Goal: Information Seeking & Learning: Learn about a topic

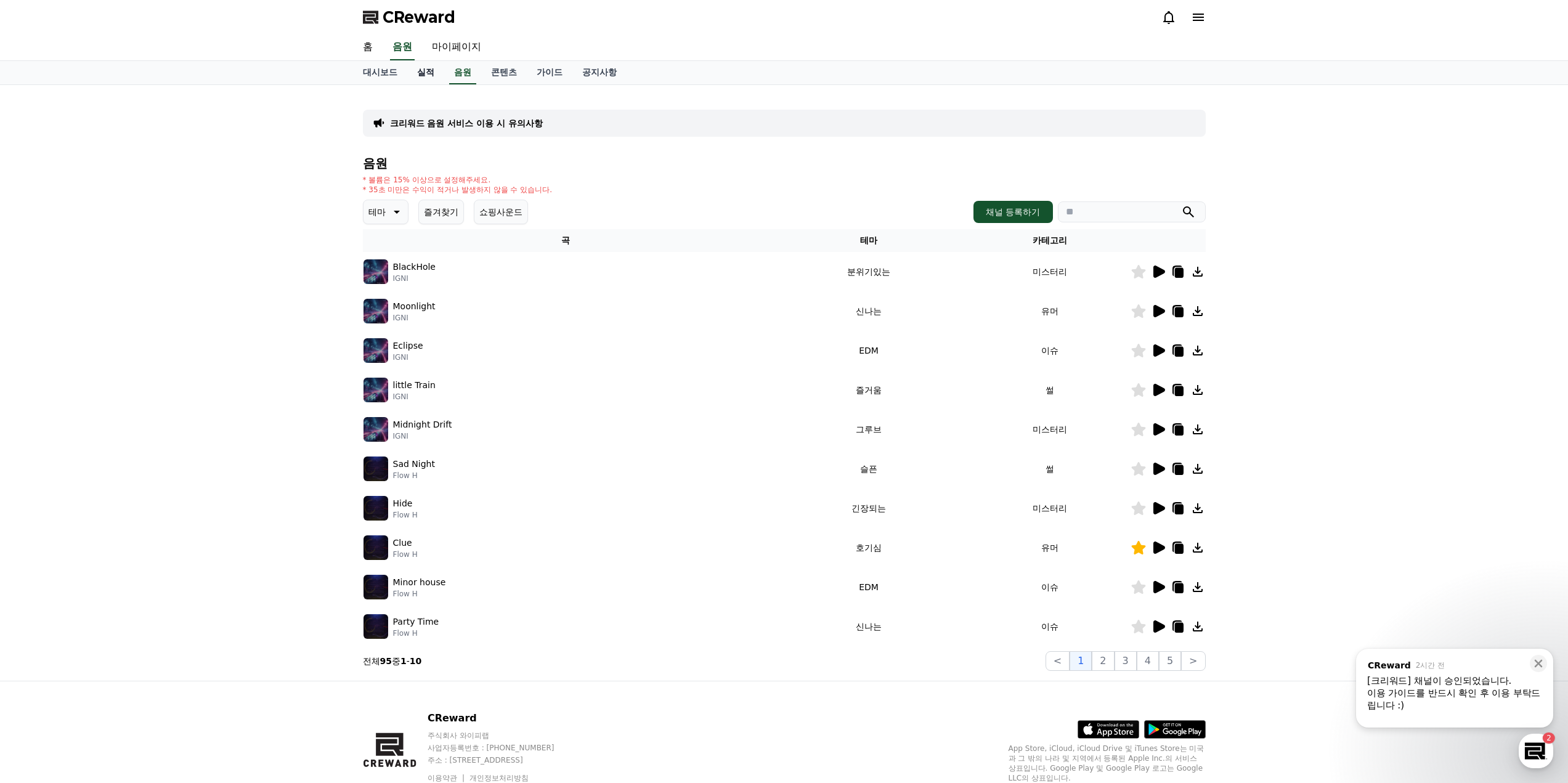
click at [432, 72] on link "실적" at bounding box center [425, 73] width 37 height 23
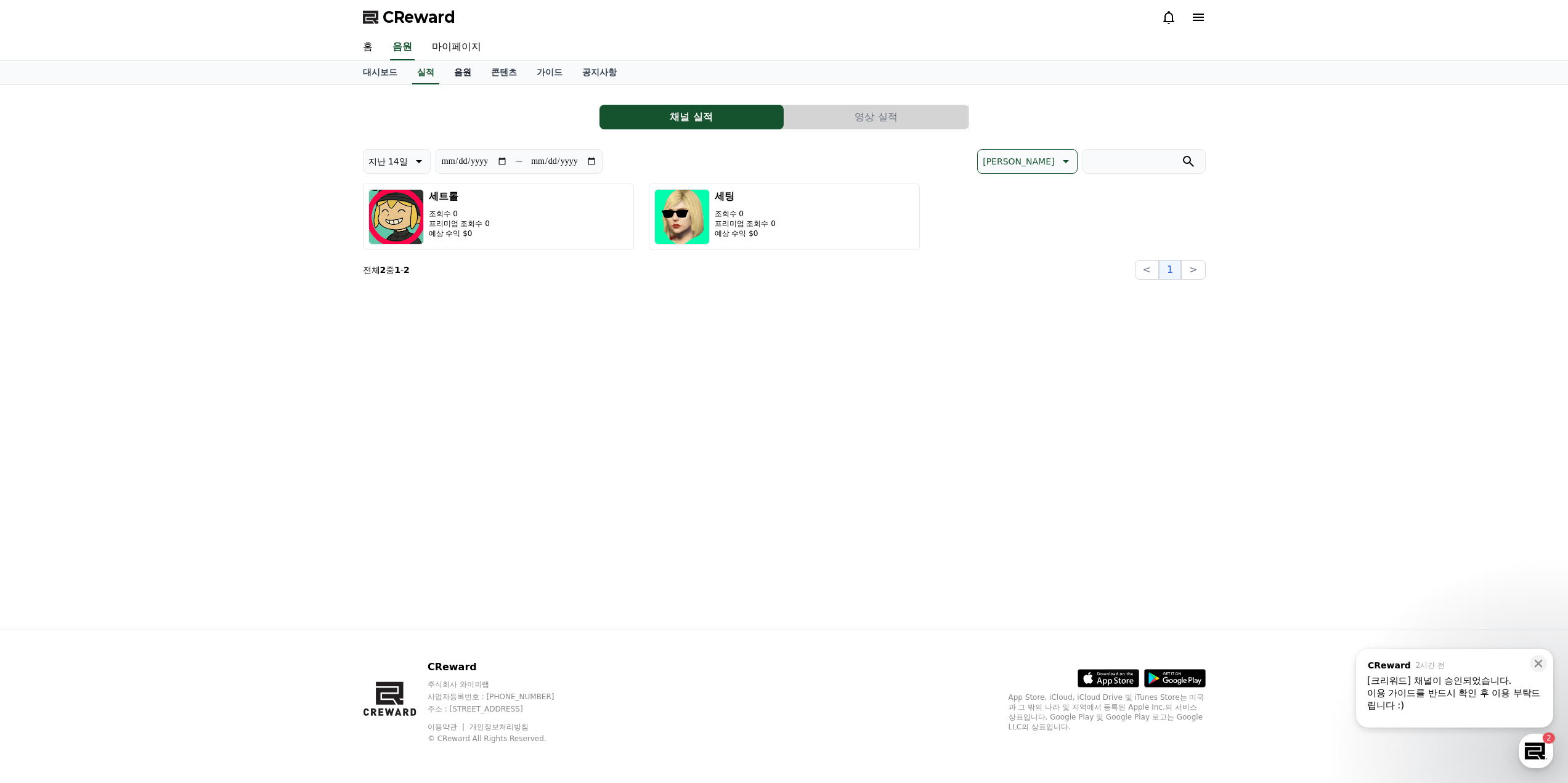
click at [462, 73] on link "음원" at bounding box center [462, 73] width 37 height 23
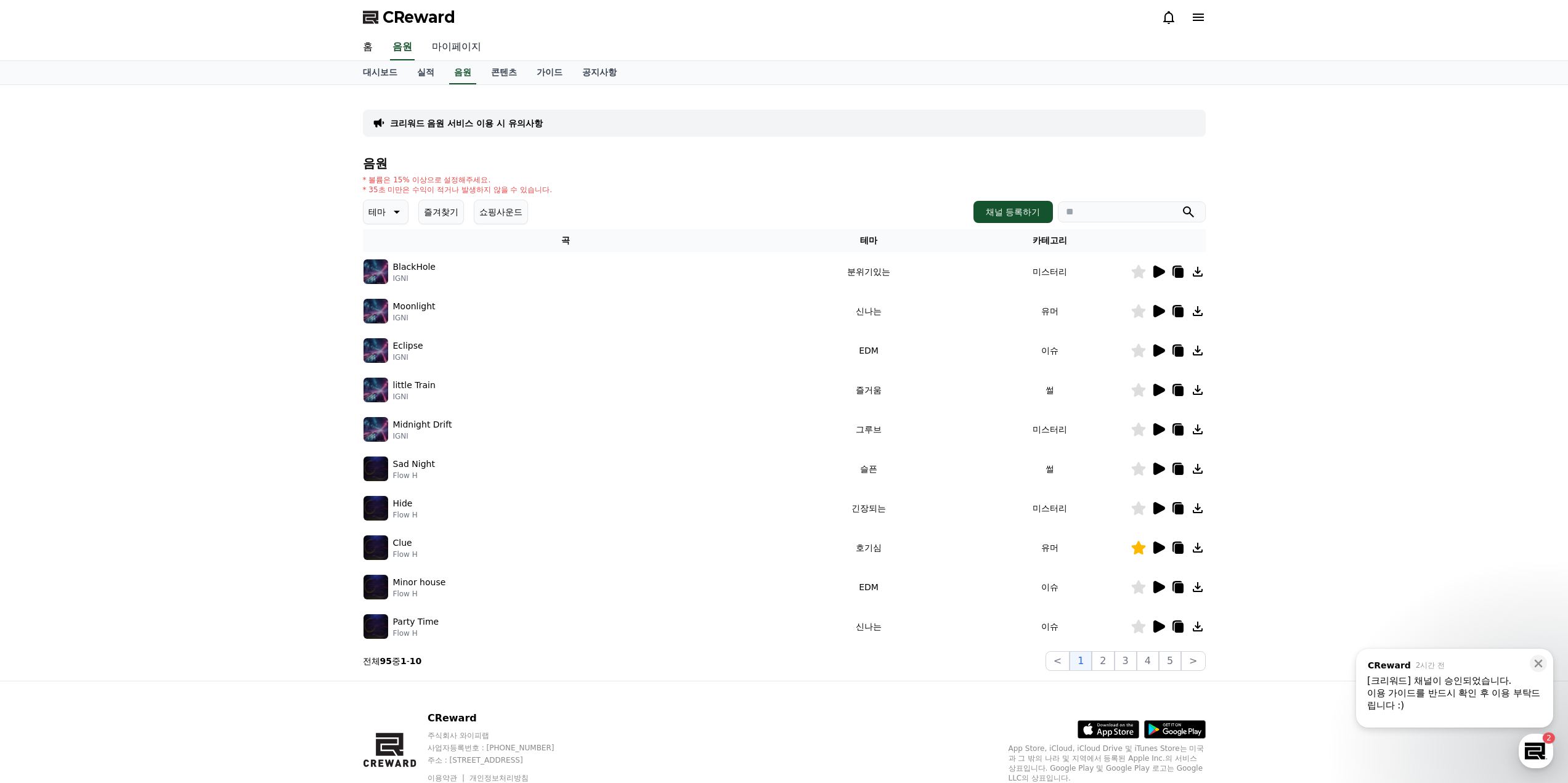
click at [457, 42] on link "마이페이지" at bounding box center [457, 47] width 69 height 26
select select "**********"
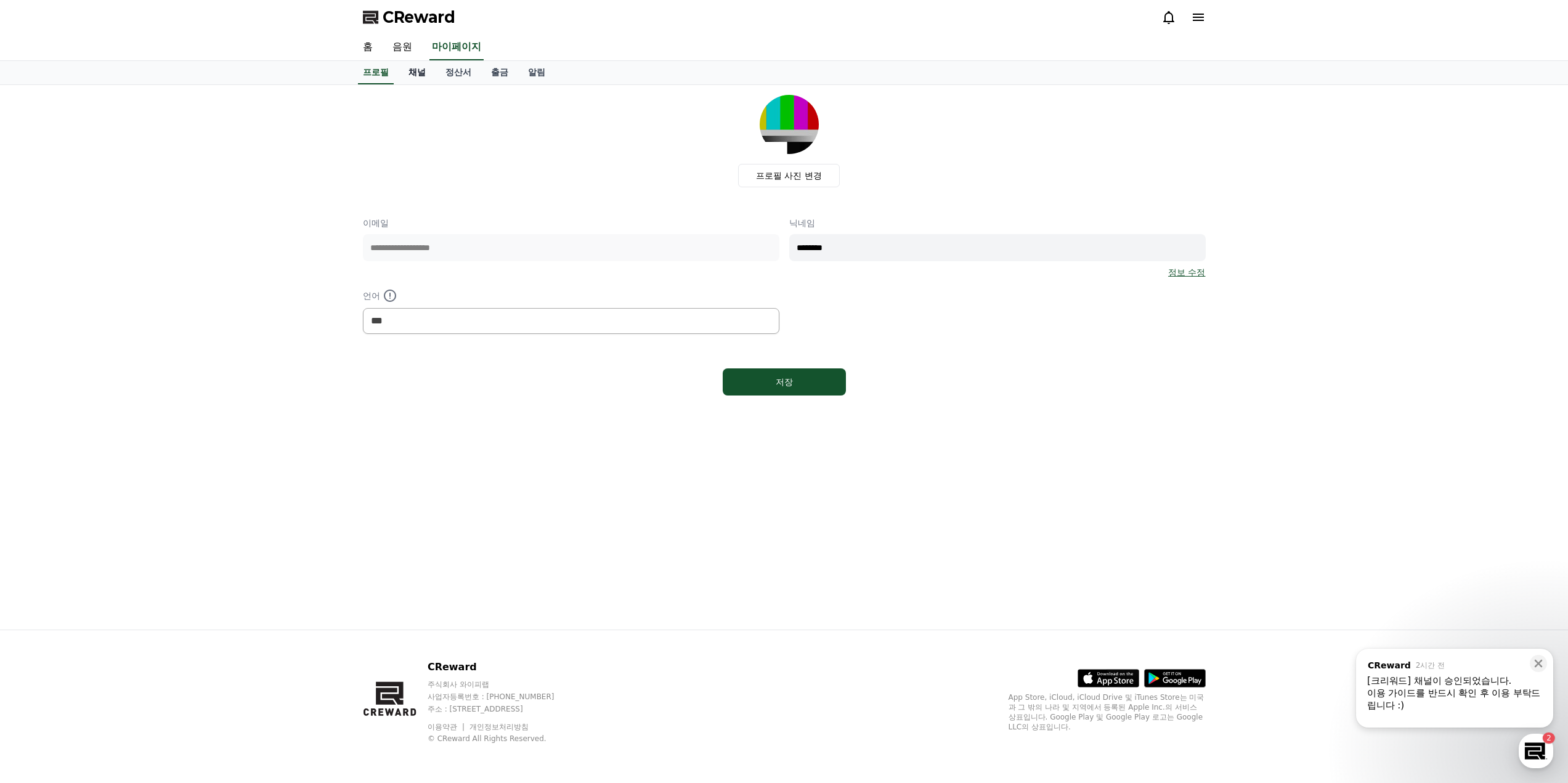
click at [414, 77] on link "채널" at bounding box center [417, 73] width 37 height 23
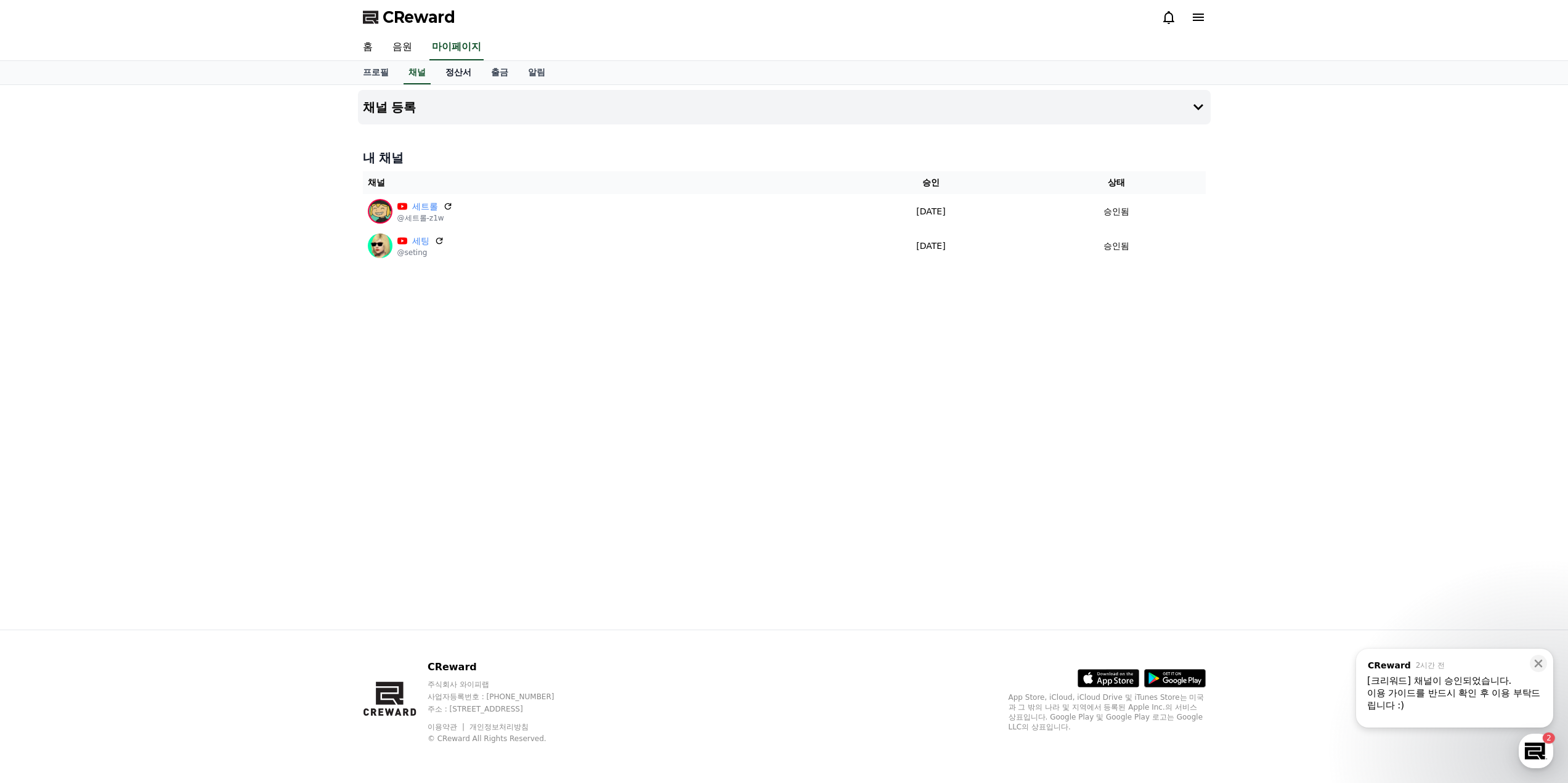
click at [461, 75] on link "정산서" at bounding box center [458, 73] width 45 height 23
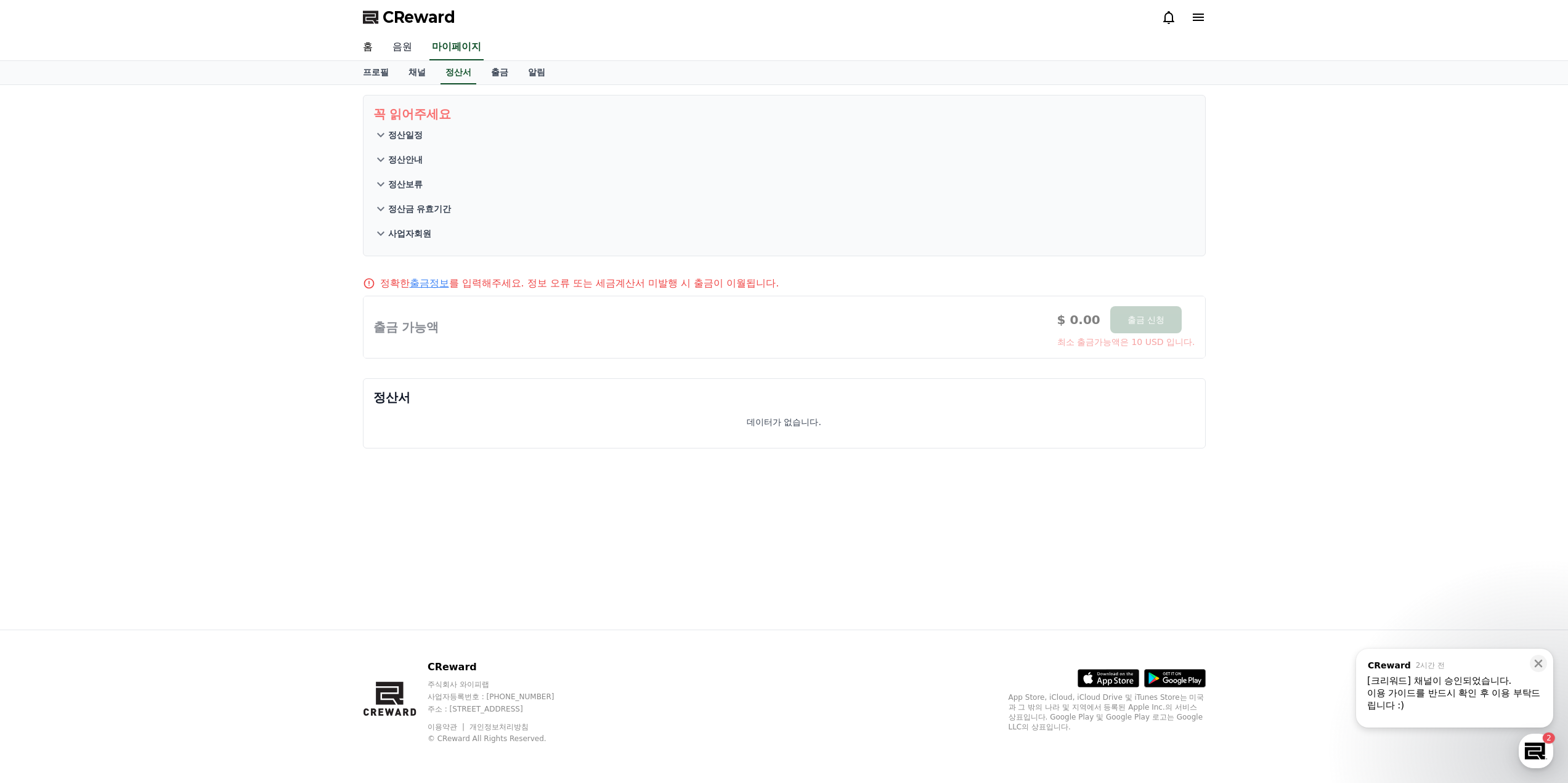
click at [401, 49] on link "음원" at bounding box center [402, 47] width 40 height 26
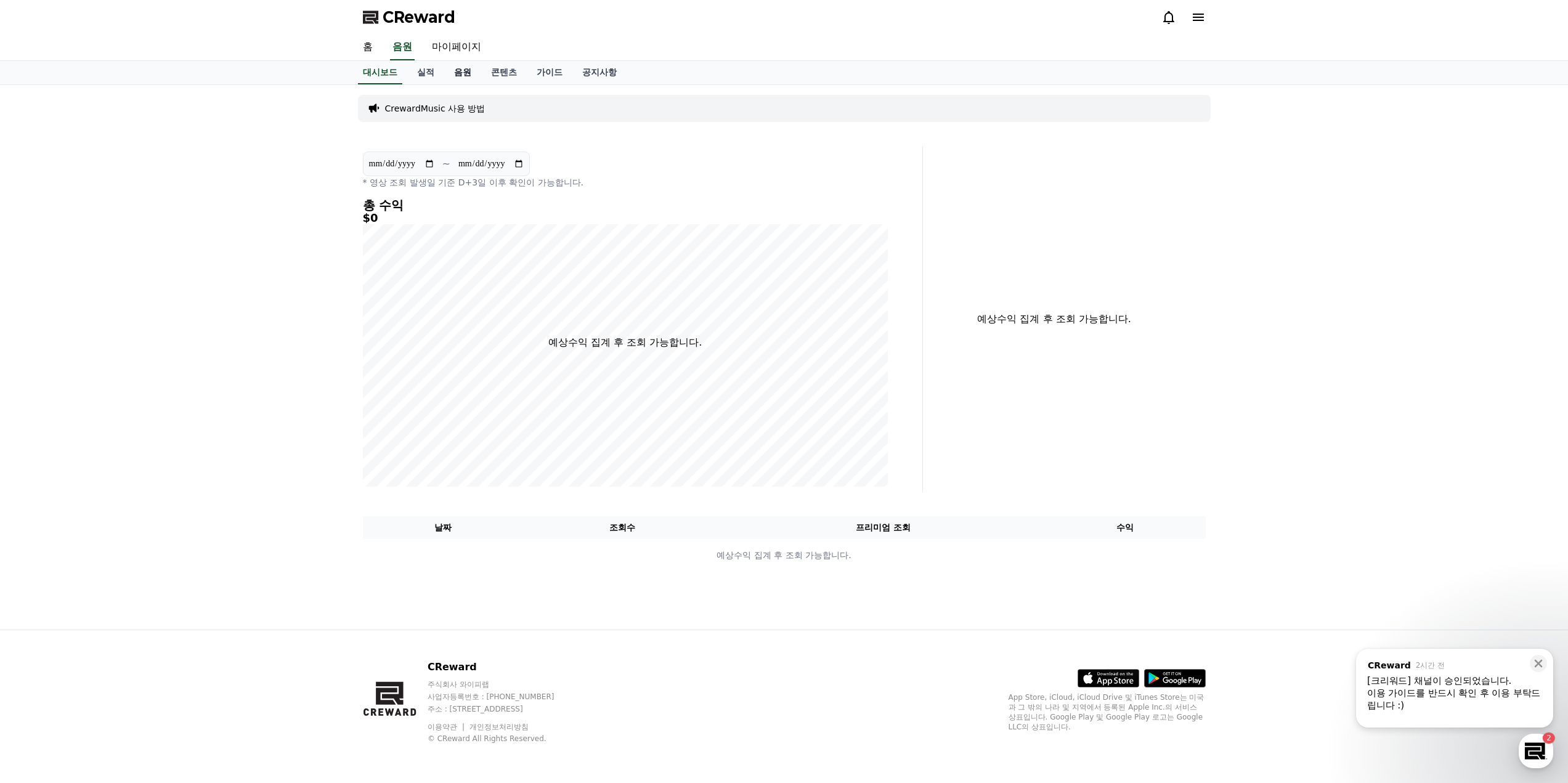
click at [466, 70] on link "음원" at bounding box center [462, 73] width 37 height 23
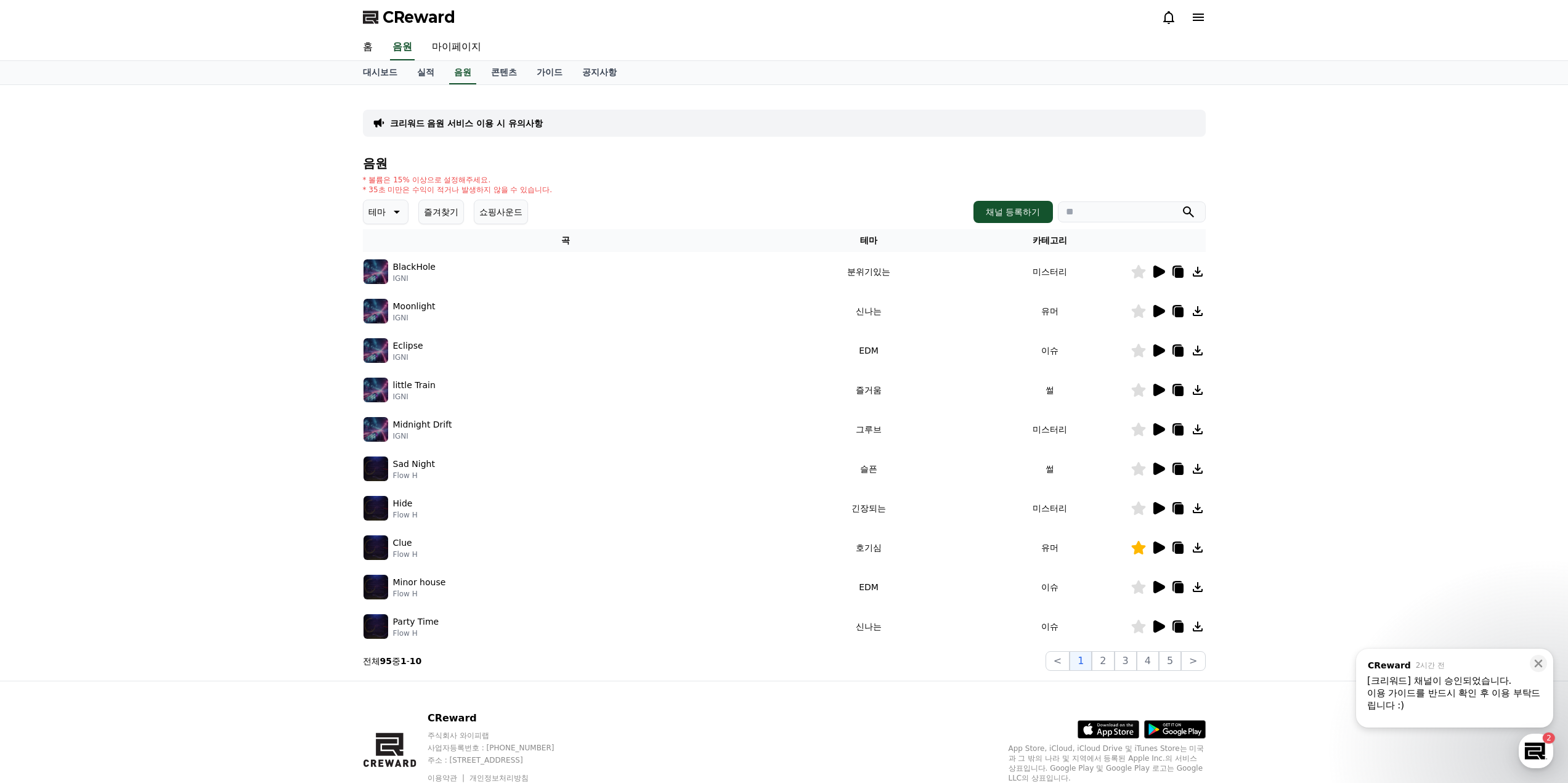
click at [388, 216] on icon at bounding box center [395, 212] width 15 height 15
click at [395, 300] on button "호기심" at bounding box center [382, 308] width 36 height 27
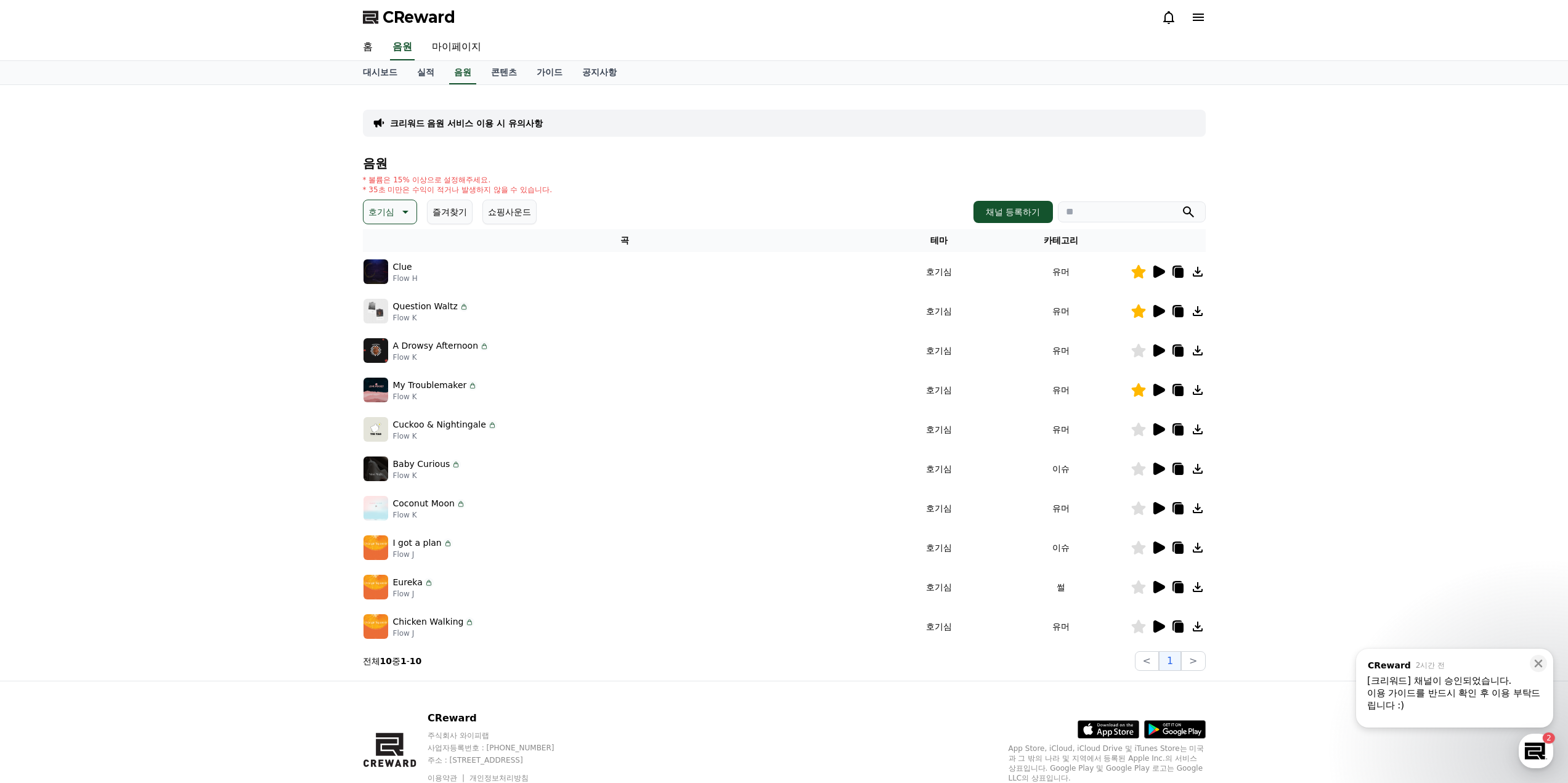
click at [1161, 271] on icon at bounding box center [1158, 272] width 12 height 12
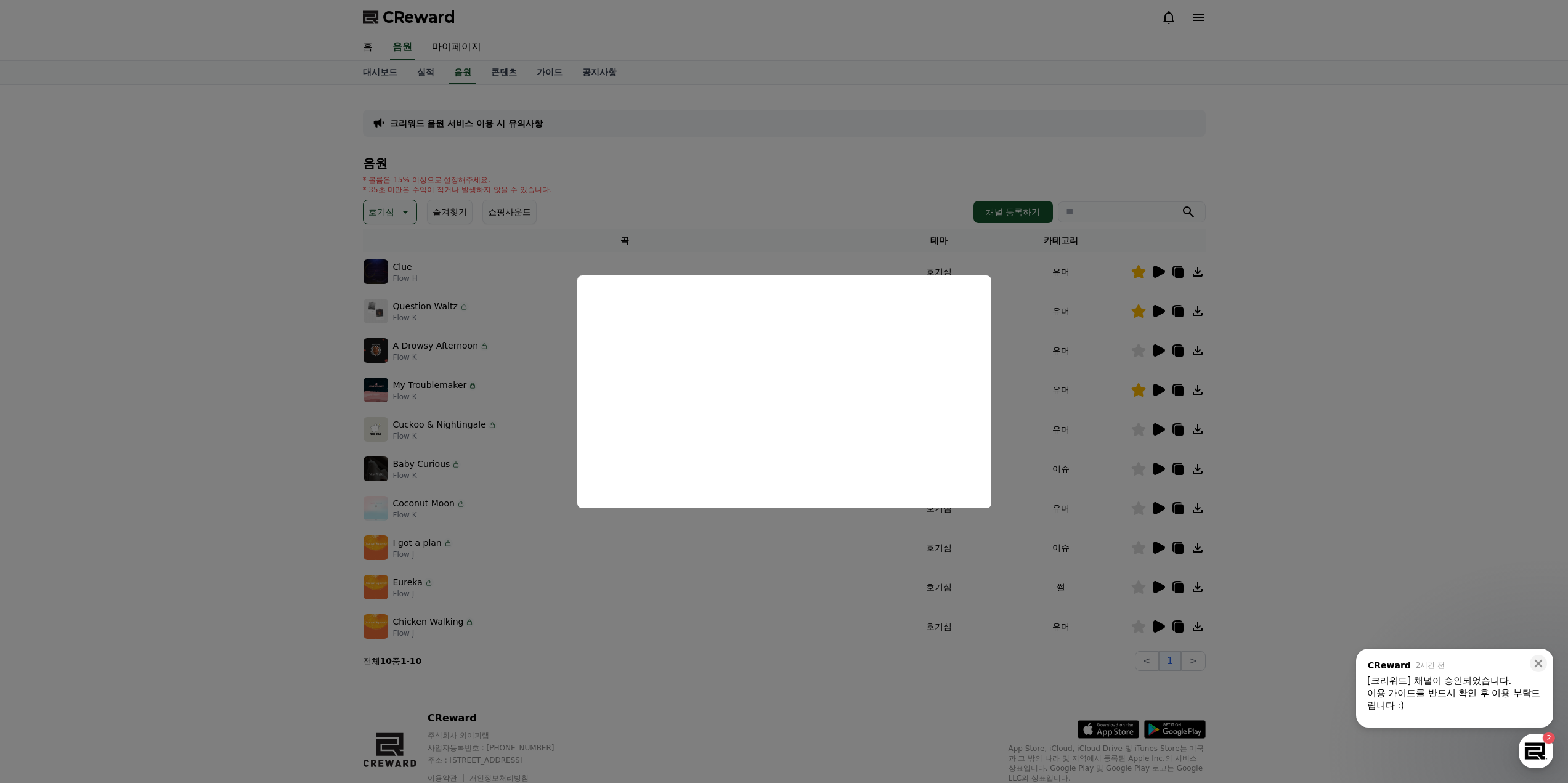
click at [1161, 310] on button "close modal" at bounding box center [784, 391] width 1568 height 783
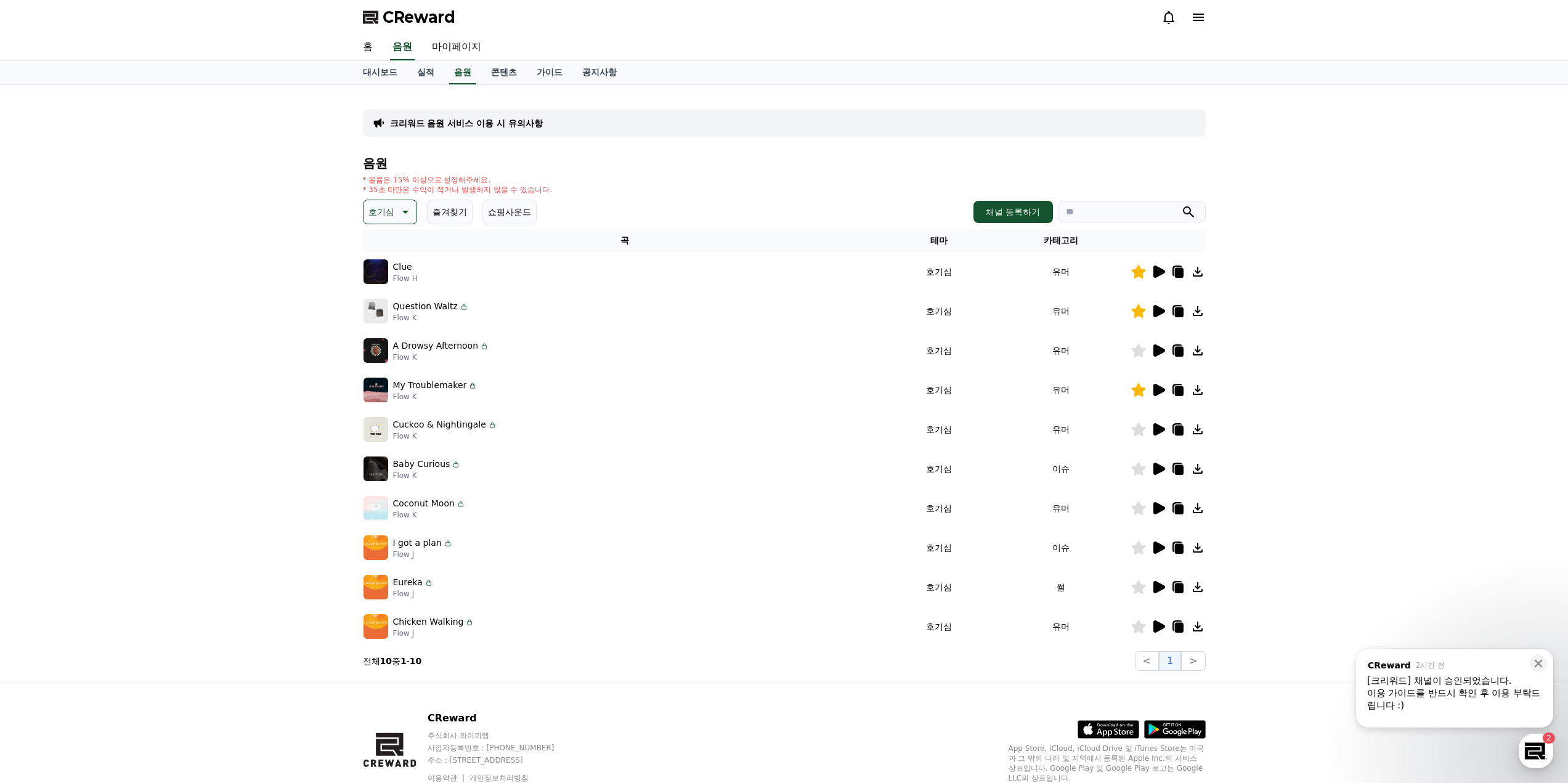
click at [1161, 310] on icon at bounding box center [1158, 311] width 12 height 12
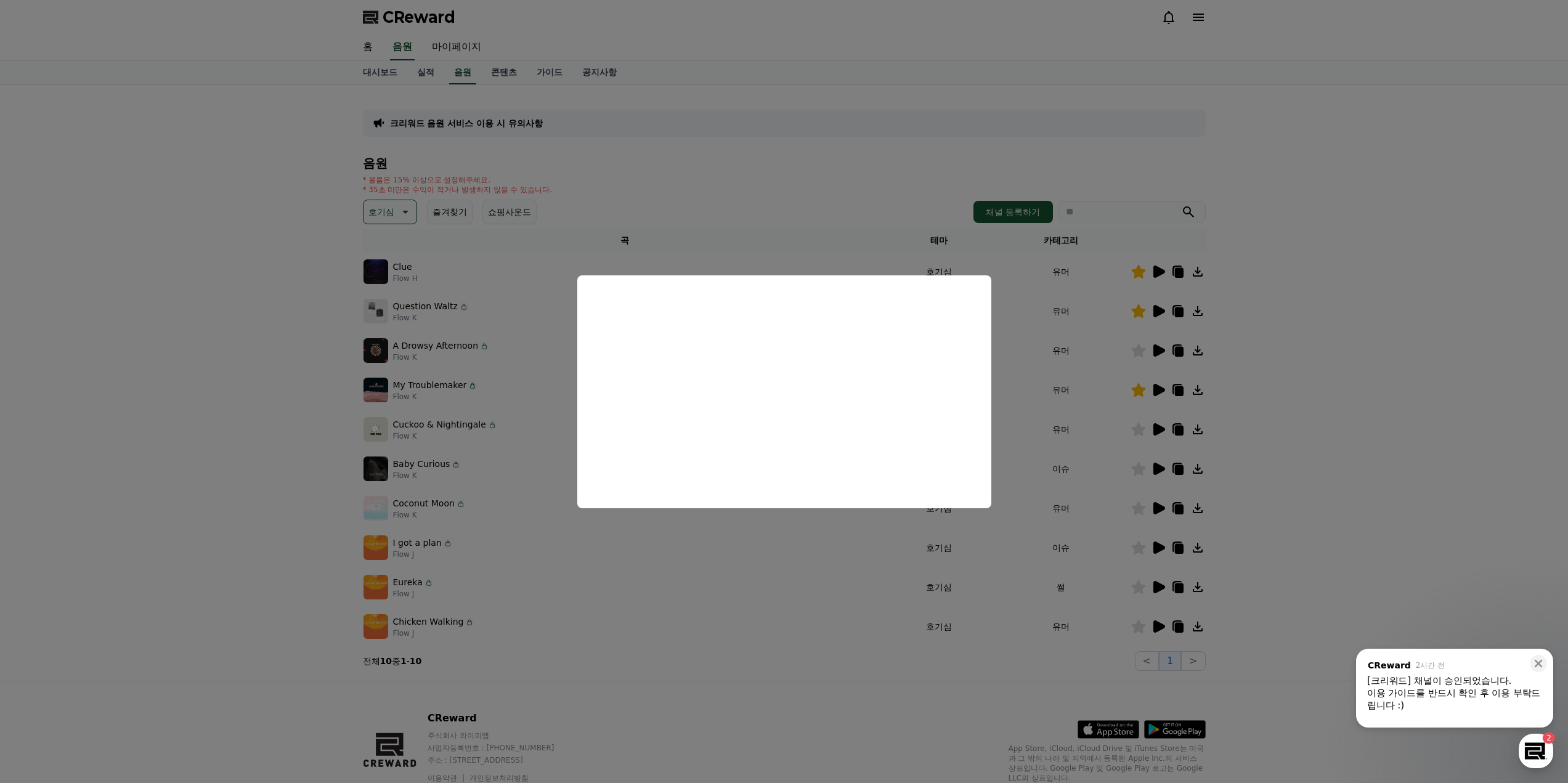
click at [1366, 338] on button "close modal" at bounding box center [784, 391] width 1568 height 783
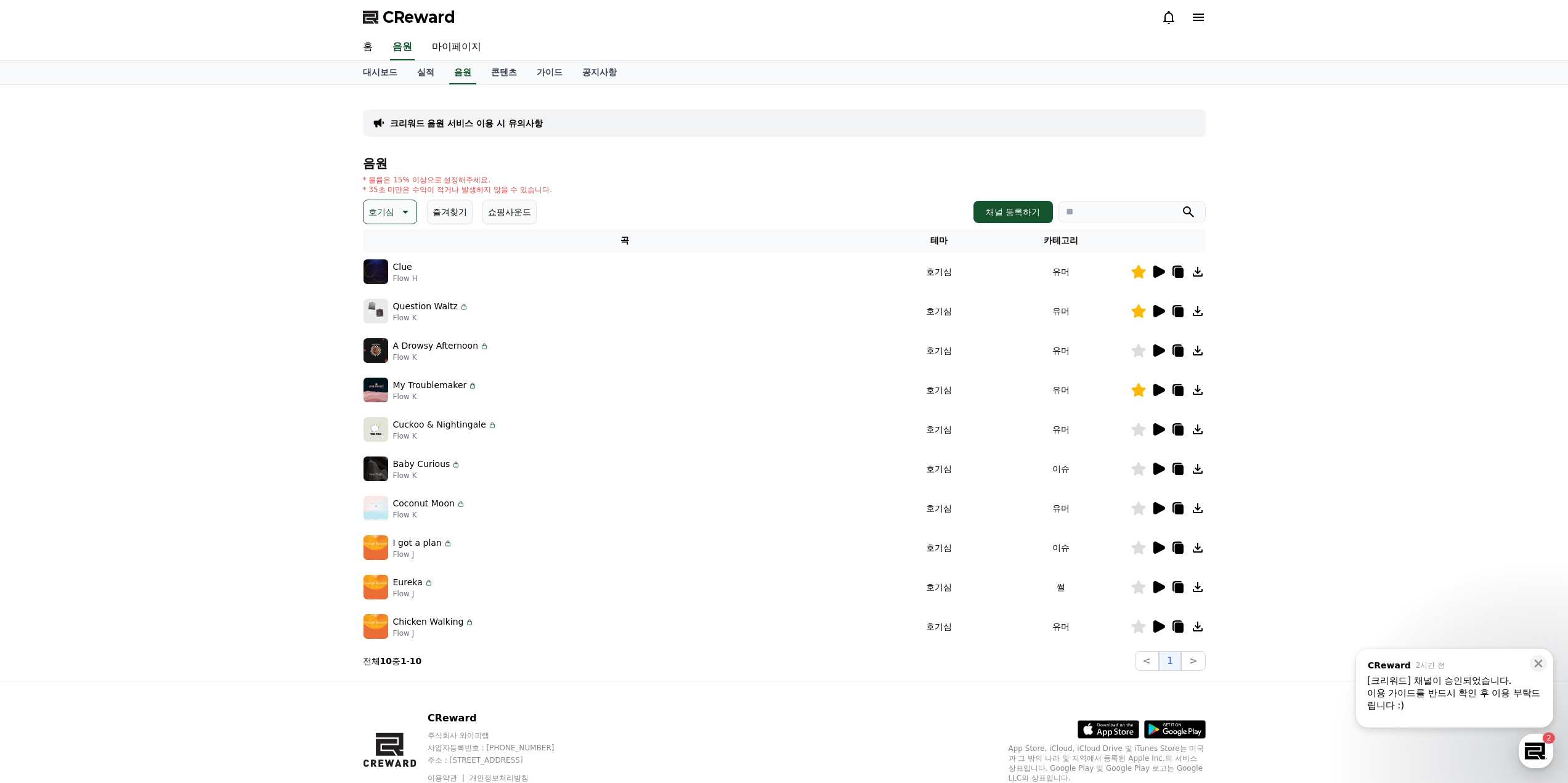
click at [1154, 347] on icon at bounding box center [1158, 351] width 12 height 12
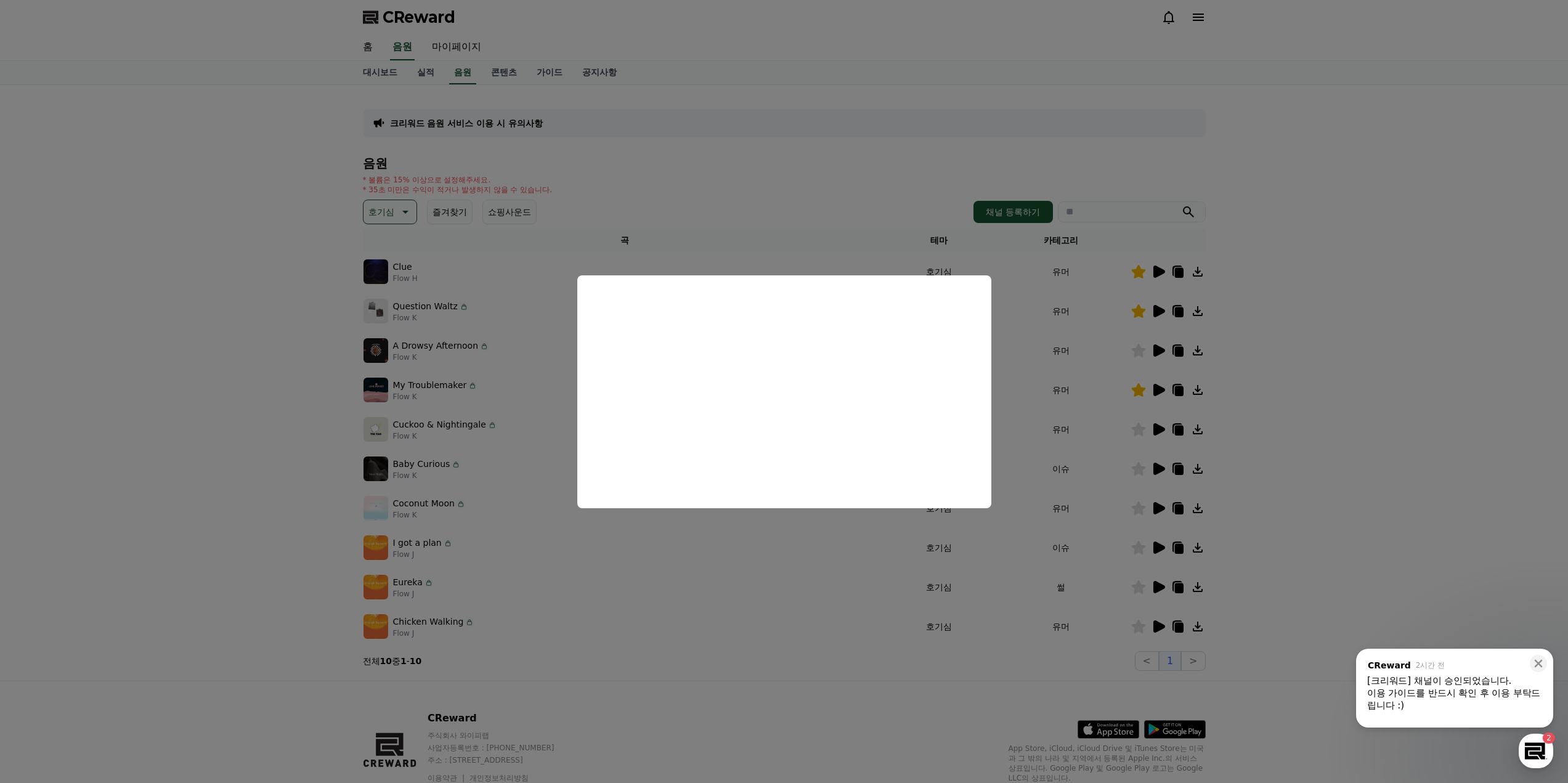
click at [261, 513] on button "close modal" at bounding box center [784, 391] width 1568 height 783
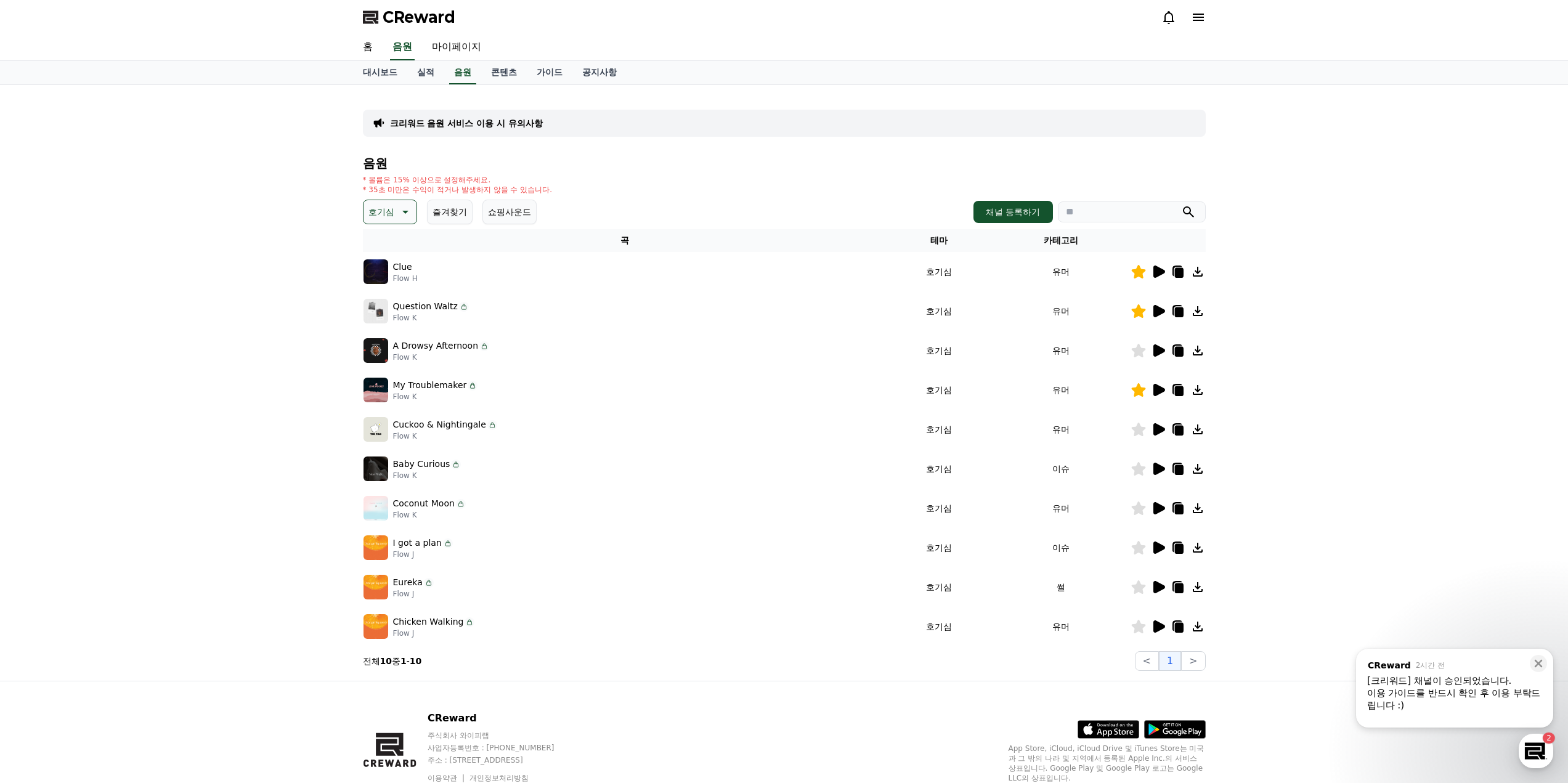
click at [1159, 391] on icon at bounding box center [1158, 390] width 12 height 12
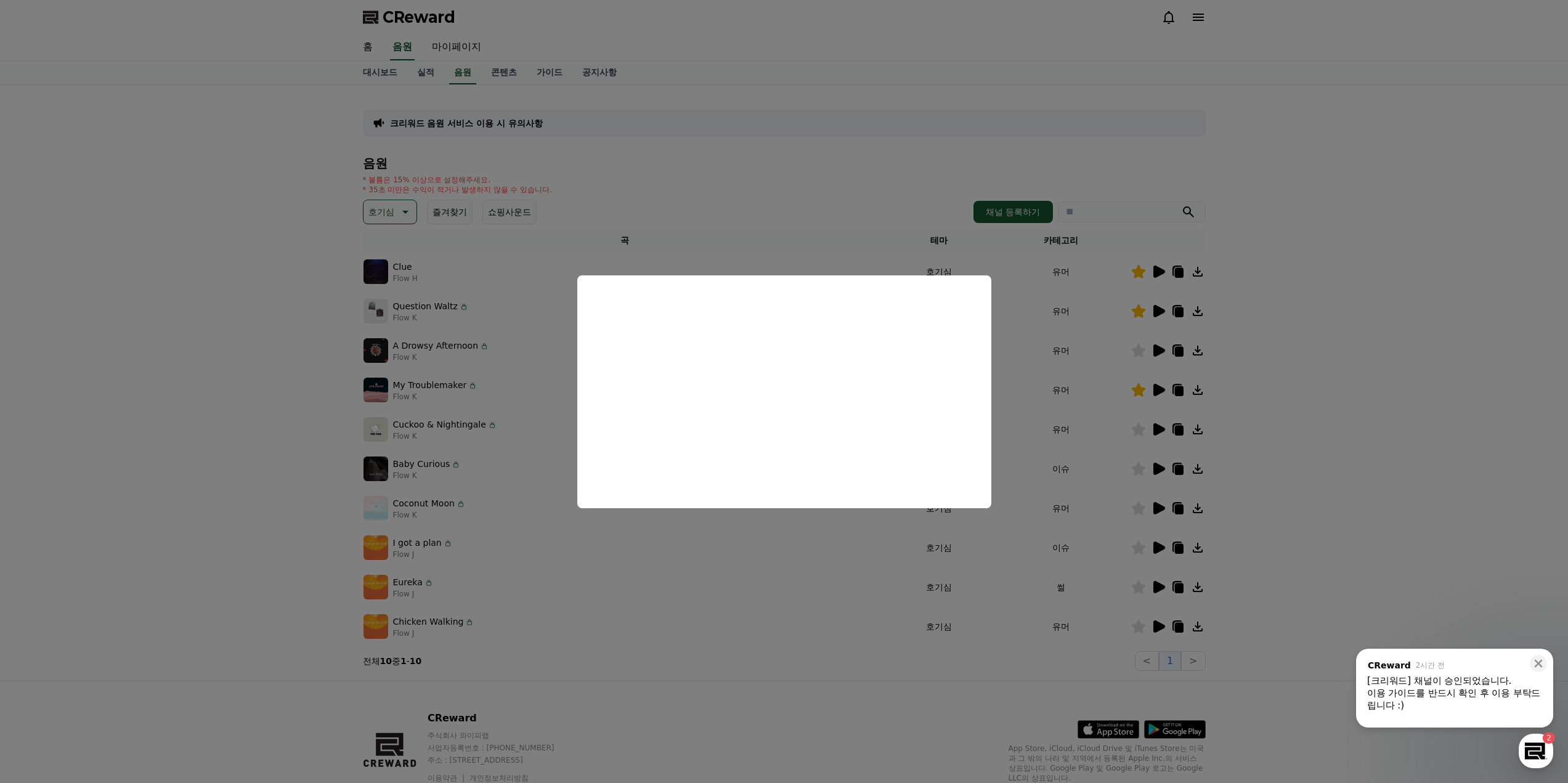
click at [233, 598] on button "close modal" at bounding box center [784, 391] width 1568 height 783
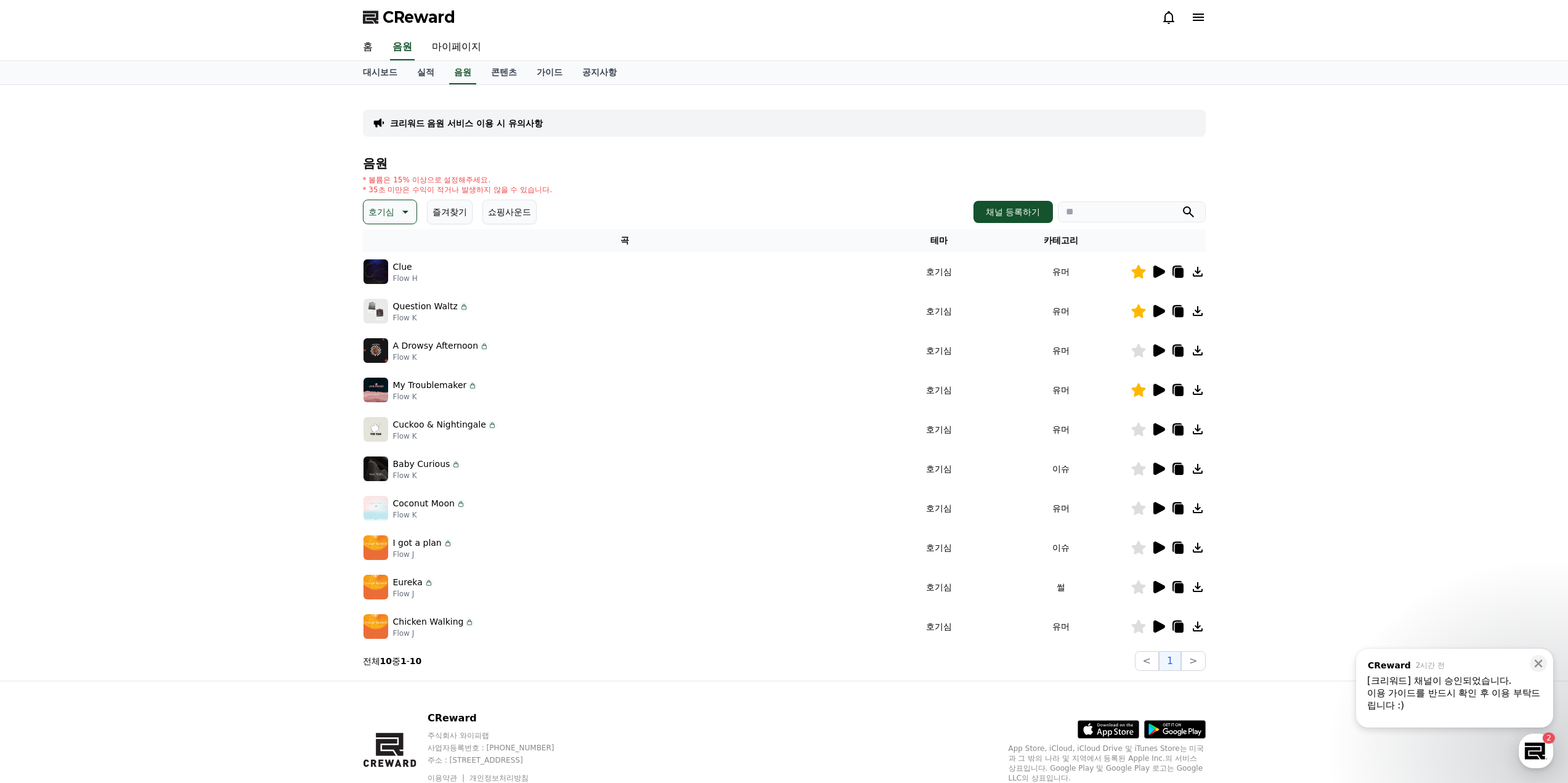
click at [1158, 545] on icon at bounding box center [1158, 548] width 12 height 12
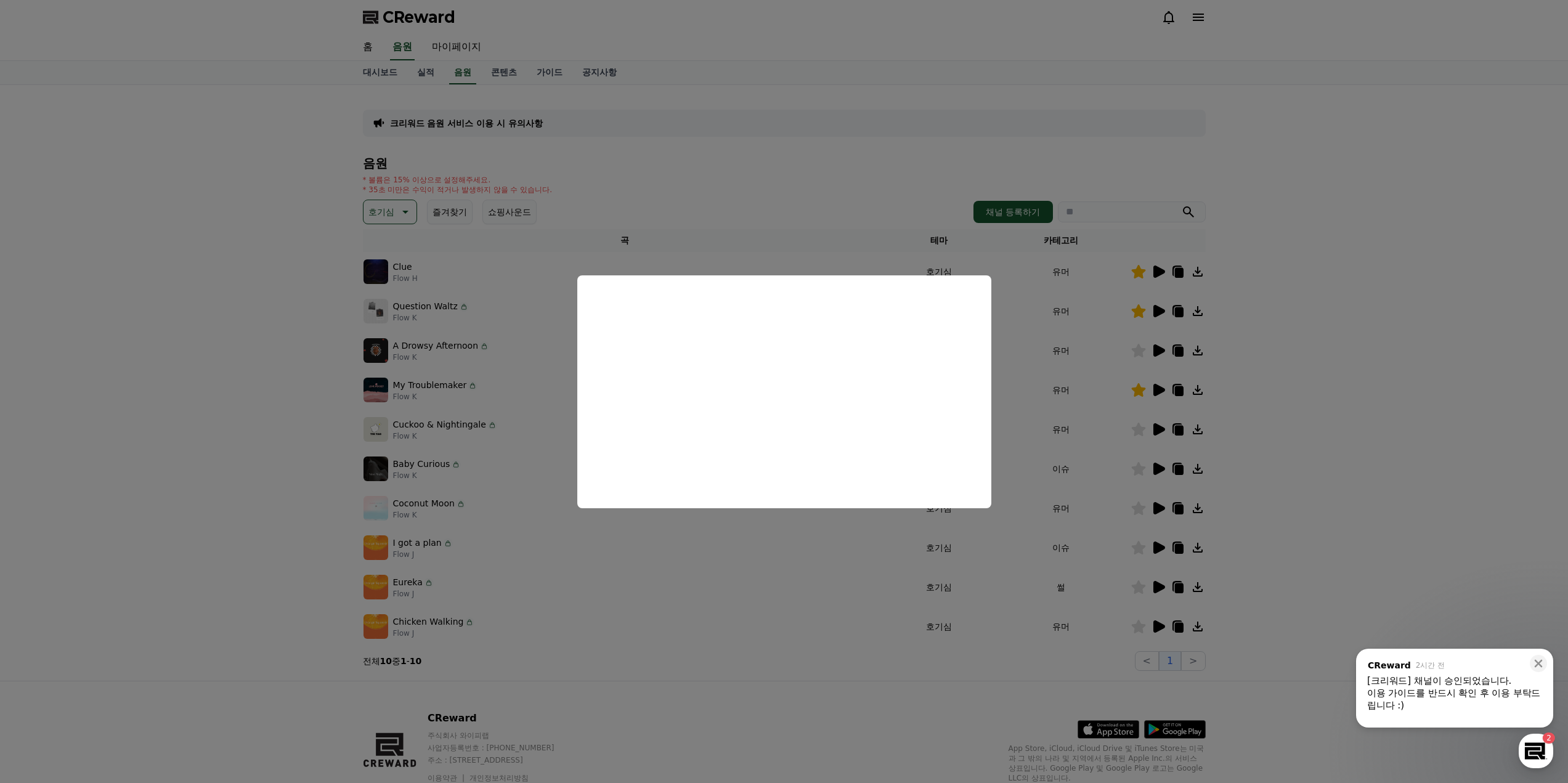
click at [1290, 492] on button "close modal" at bounding box center [784, 391] width 1568 height 783
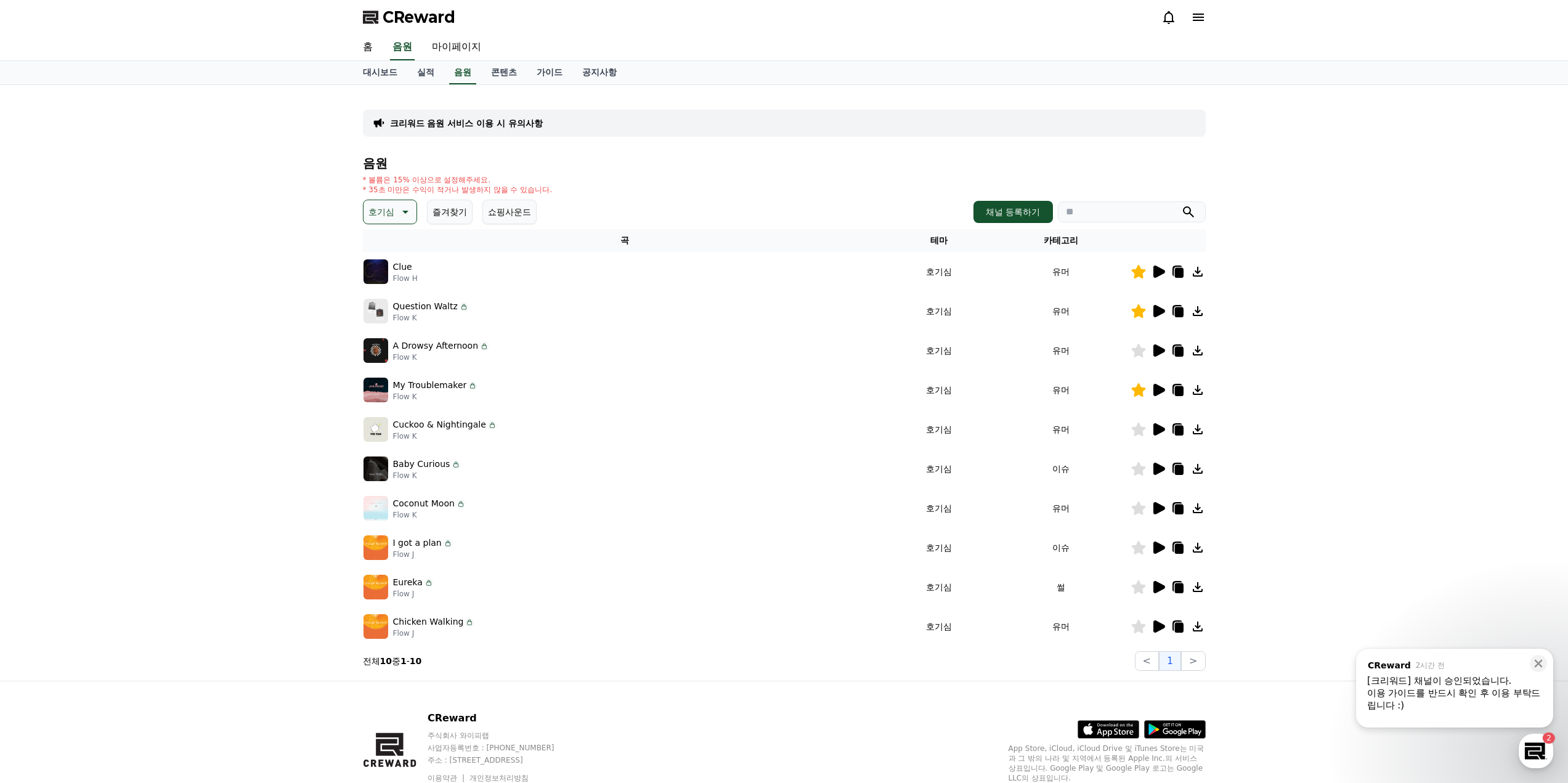
click at [1164, 629] on icon at bounding box center [1157, 626] width 15 height 15
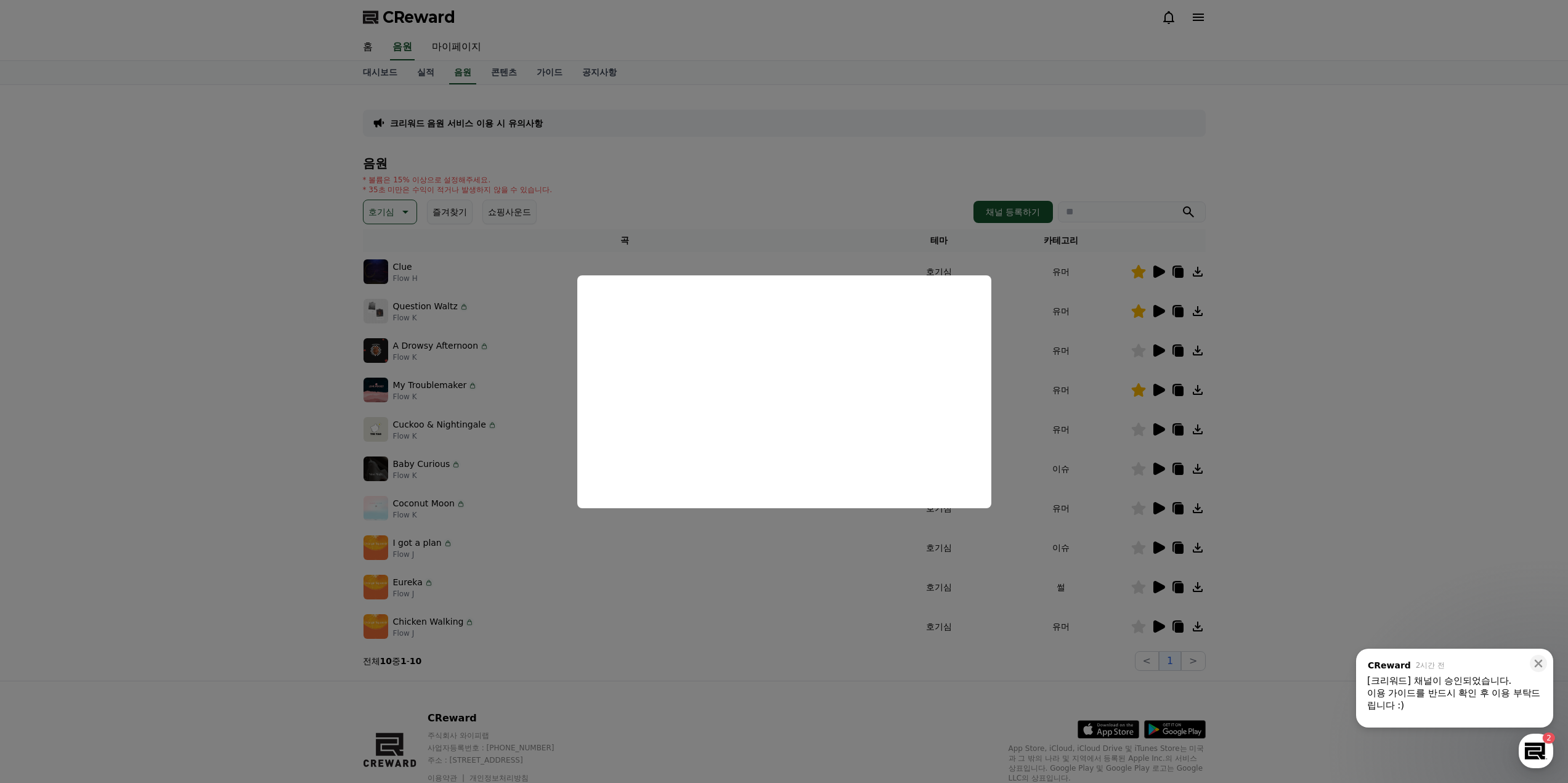
click at [1241, 491] on button "close modal" at bounding box center [784, 391] width 1568 height 783
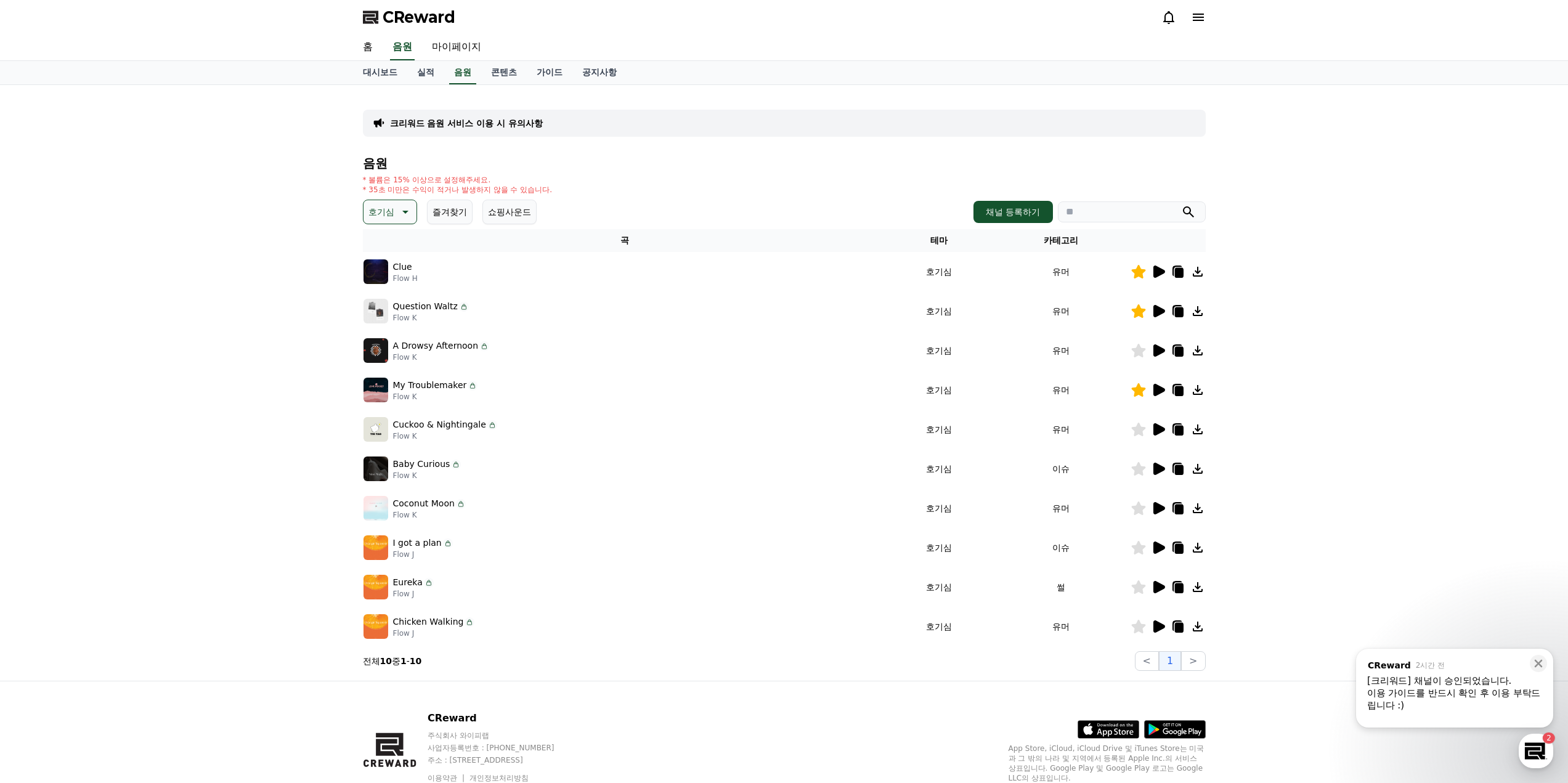
click at [1159, 546] on icon at bounding box center [1158, 548] width 12 height 12
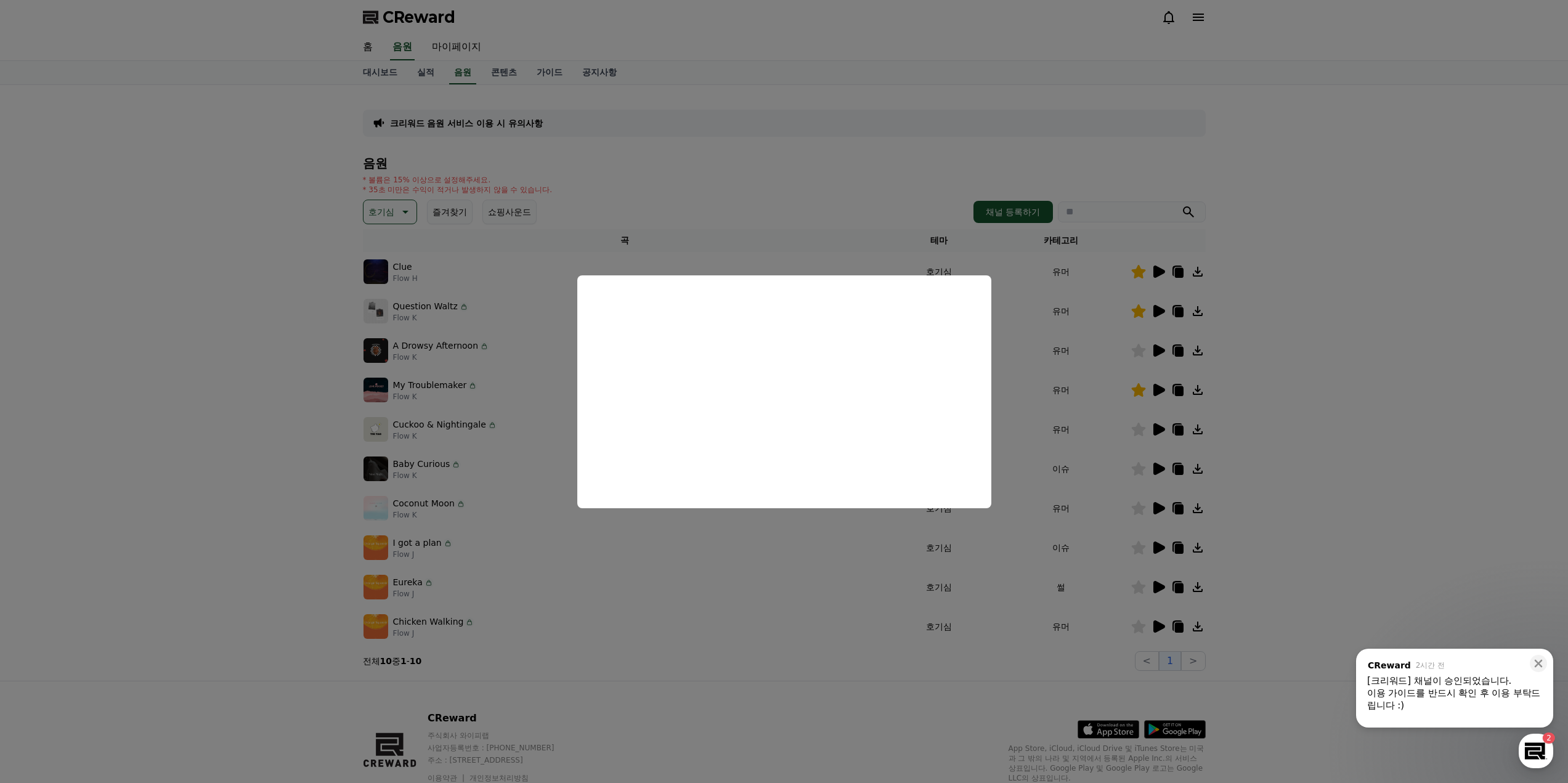
click at [1271, 437] on button "close modal" at bounding box center [784, 391] width 1568 height 783
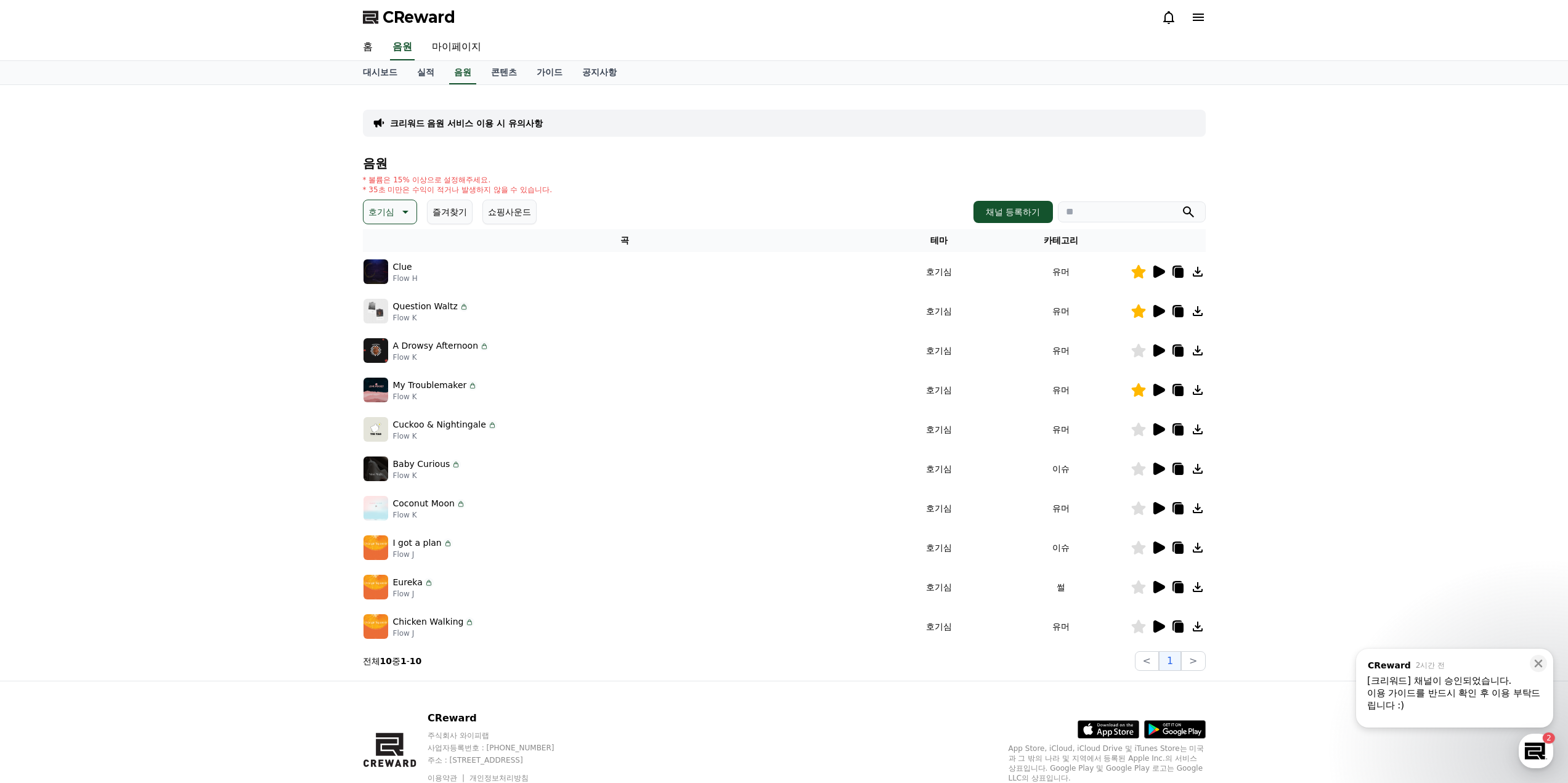
click at [1159, 470] on icon at bounding box center [1158, 469] width 12 height 12
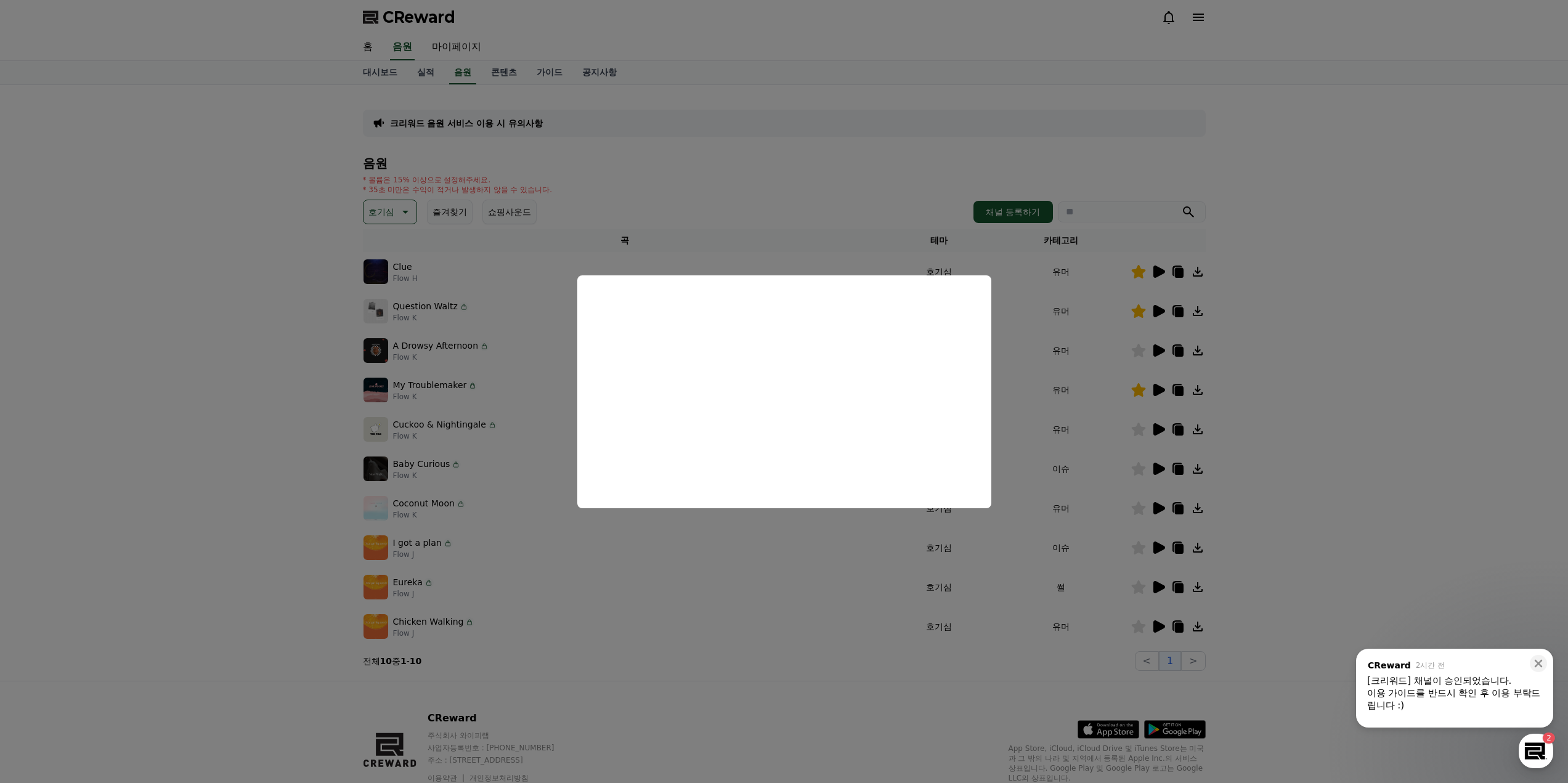
click at [1285, 414] on button "close modal" at bounding box center [784, 391] width 1568 height 783
